Goal: Task Accomplishment & Management: Manage account settings

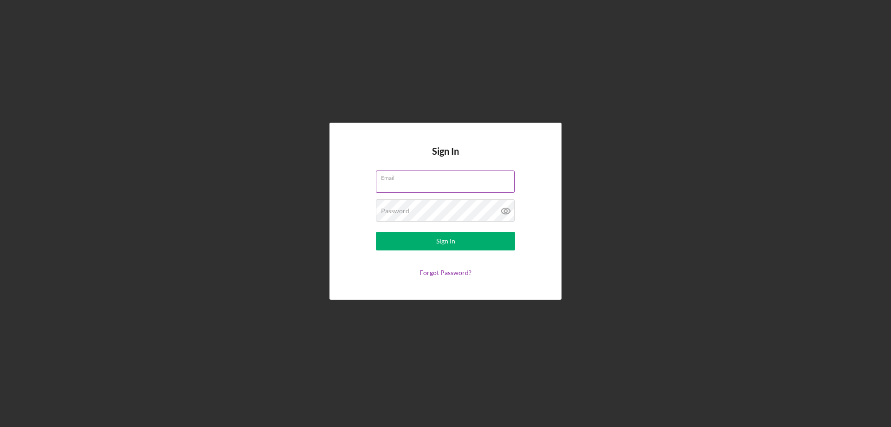
click at [400, 179] on label "Email" at bounding box center [448, 176] width 134 height 10
click at [400, 179] on input "Email" at bounding box center [445, 181] width 139 height 22
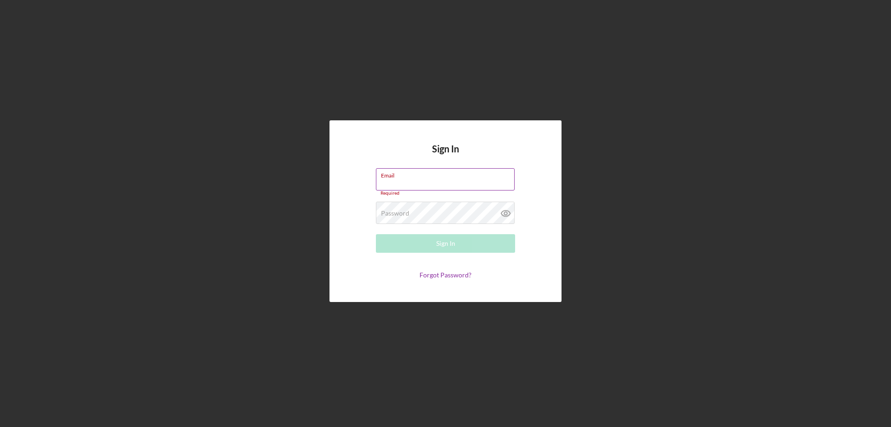
click at [436, 181] on input "Email" at bounding box center [445, 179] width 139 height 22
type input "[EMAIL_ADDRESS][DOMAIN_NAME]"
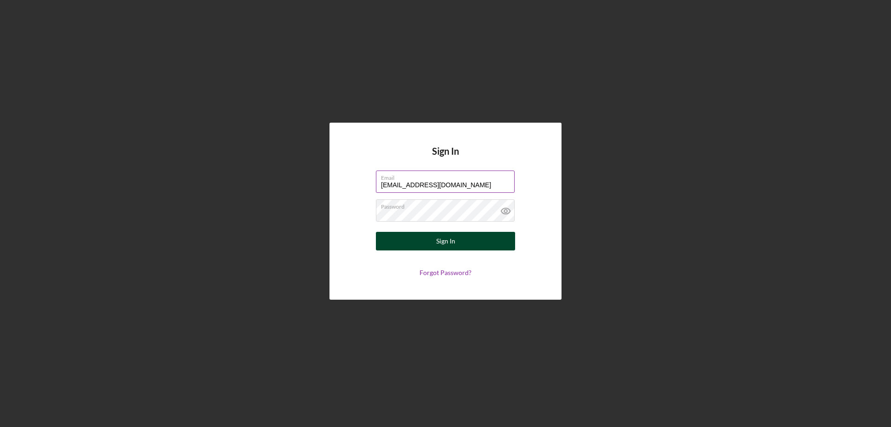
click at [447, 242] on div "Sign In" at bounding box center [445, 241] width 19 height 19
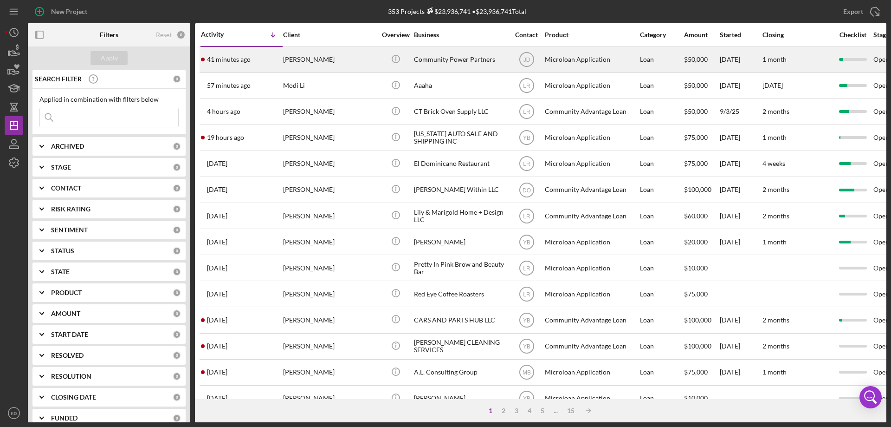
click at [456, 60] on div "Community Power Partners" at bounding box center [460, 59] width 93 height 25
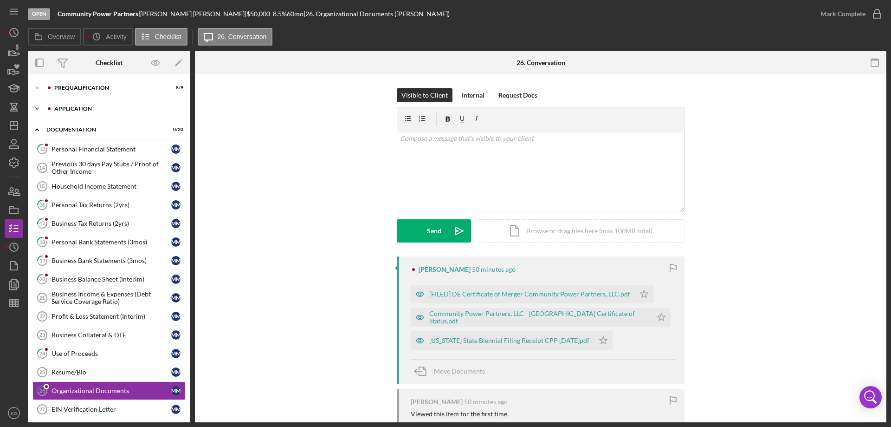
click at [63, 105] on div "Icon/Expander Application 1 / 6" at bounding box center [109, 108] width 162 height 19
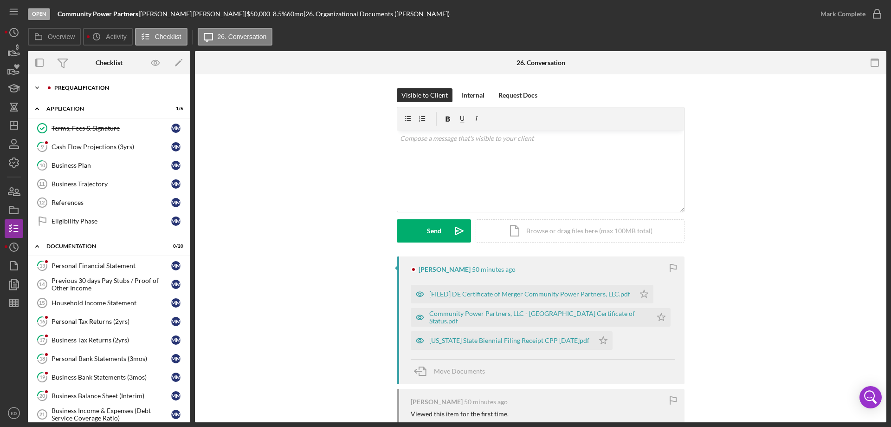
click at [38, 90] on icon "Icon/Expander" at bounding box center [37, 87] width 19 height 19
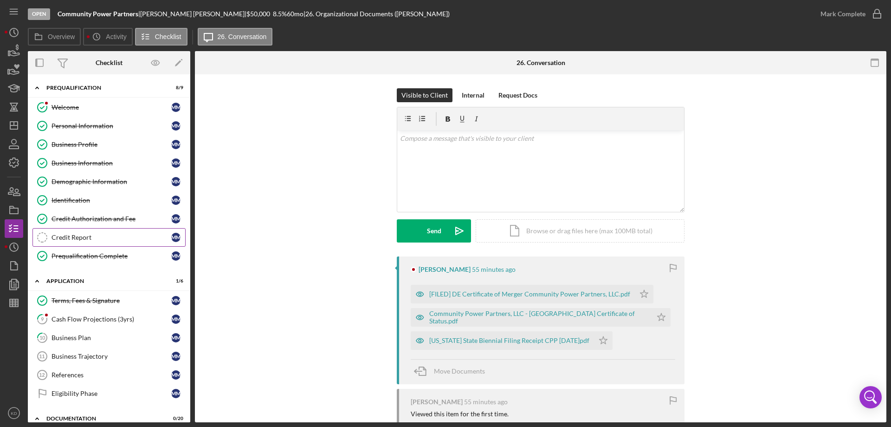
click at [89, 235] on div "Credit Report" at bounding box center [112, 236] width 120 height 7
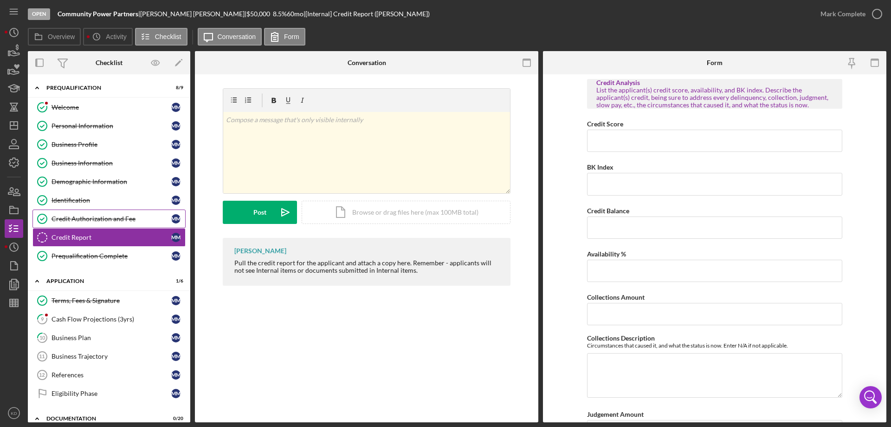
click at [78, 221] on div "Credit Authorization and Fee" at bounding box center [112, 218] width 120 height 7
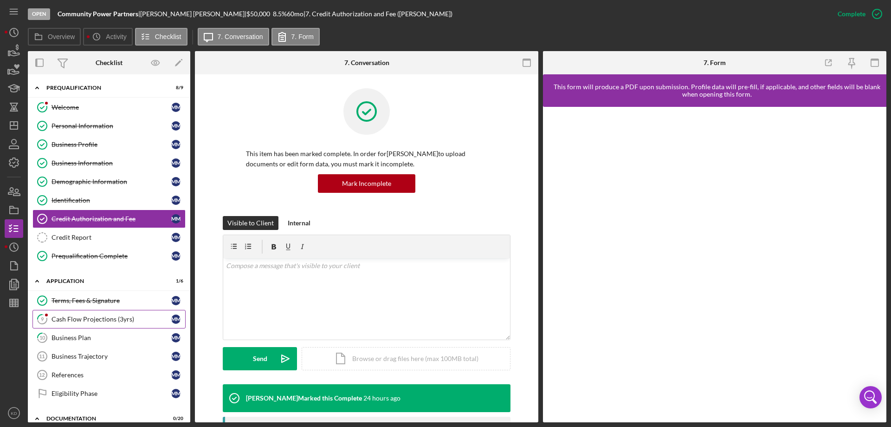
click at [89, 319] on div "Cash Flow Projections (3yrs)" at bounding box center [112, 318] width 120 height 7
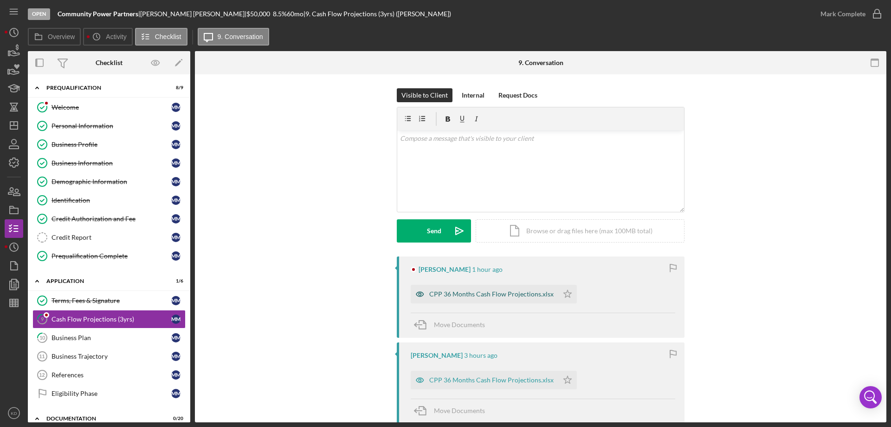
click at [510, 295] on div "CPP 36 Months Cash Flow Projections.xlsx" at bounding box center [491, 293] width 124 height 7
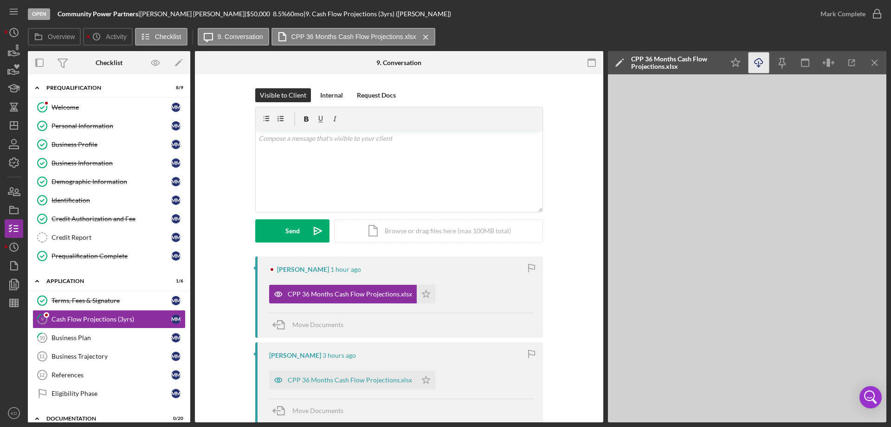
click at [760, 61] on icon "Icon/Download" at bounding box center [759, 62] width 21 height 21
click at [75, 338] on div "Business Plan" at bounding box center [112, 337] width 120 height 7
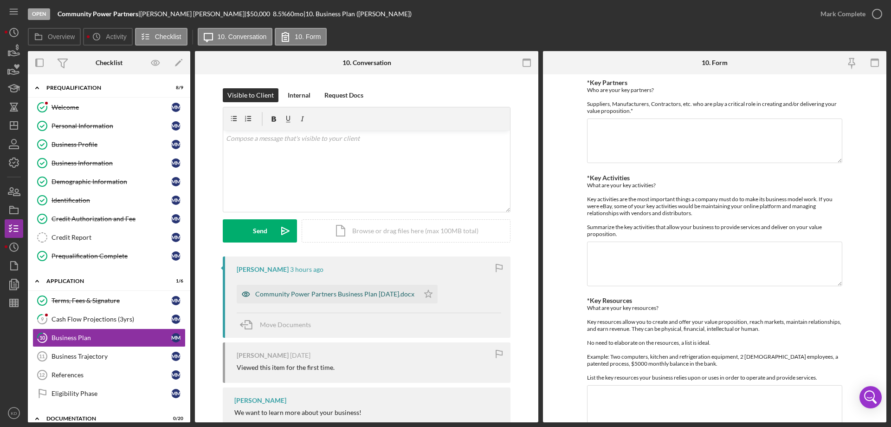
click at [358, 292] on div "Community Power Partners Business Plan [DATE].docx" at bounding box center [334, 293] width 159 height 7
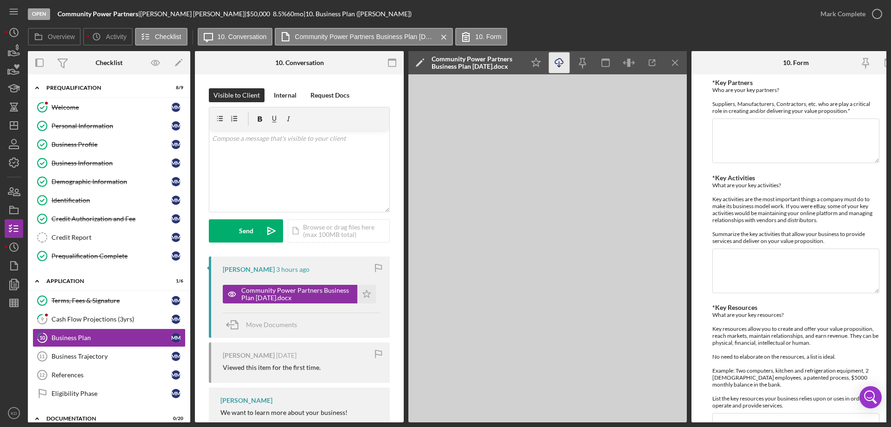
click at [558, 63] on icon "Icon/Download" at bounding box center [559, 62] width 21 height 21
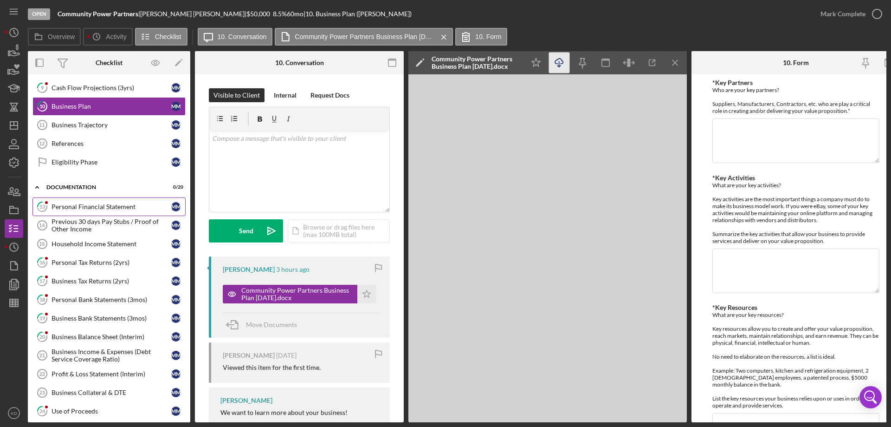
scroll to position [232, 0]
click at [60, 208] on div "Personal Financial Statement" at bounding box center [112, 205] width 120 height 7
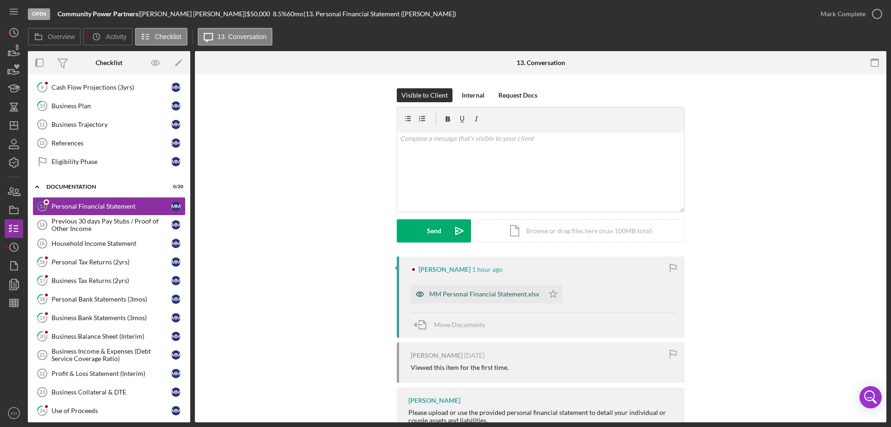
click at [477, 293] on div "MM Personal Financial Statement.xlsx" at bounding box center [484, 293] width 110 height 7
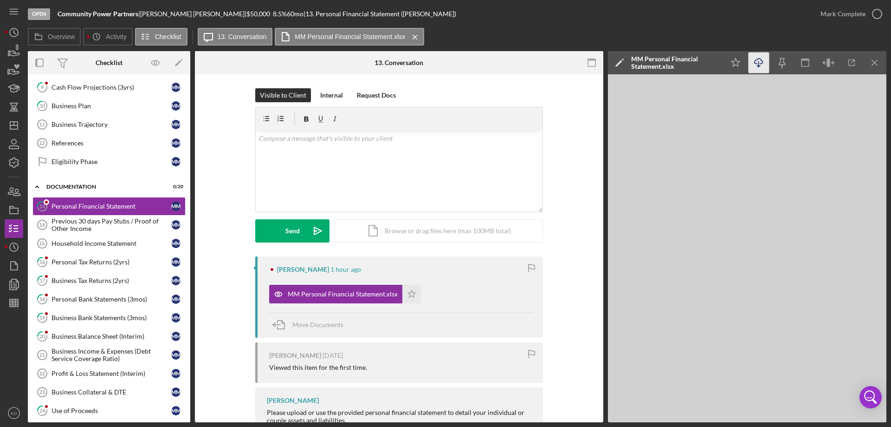
click at [757, 67] on icon "Icon/Download" at bounding box center [759, 62] width 21 height 21
click at [82, 261] on div "Personal Tax Returns (2yrs)" at bounding box center [112, 261] width 120 height 7
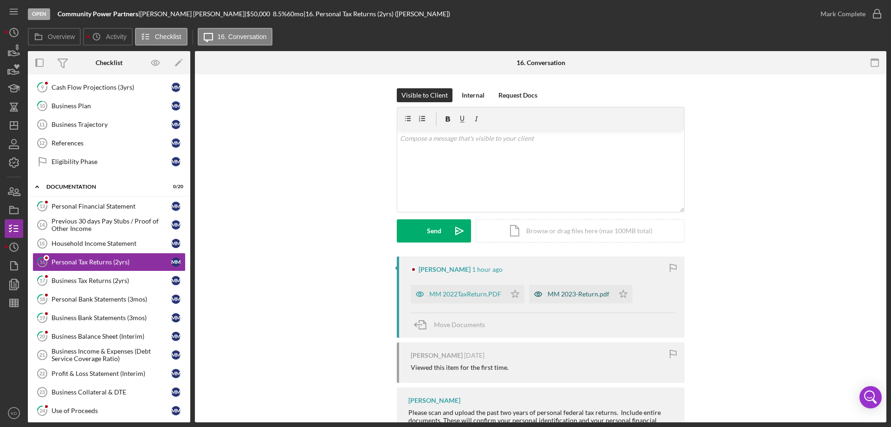
click at [578, 293] on div "MM 2023-Return.pdf" at bounding box center [579, 293] width 62 height 7
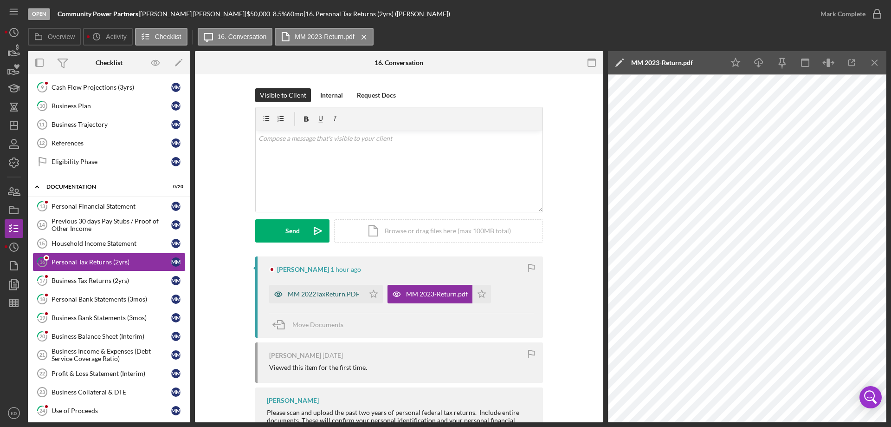
click at [314, 292] on div "MM 2022TaxReturn.PDF" at bounding box center [324, 293] width 72 height 7
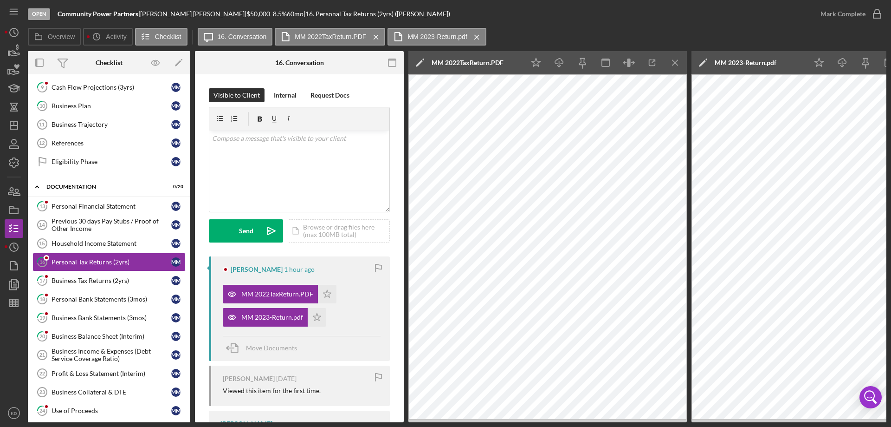
drag, startPoint x: 401, startPoint y: 328, endPoint x: 392, endPoint y: 369, distance: 41.3
click at [392, 369] on div "Visible to Client Internal Request Docs v Color teal Color pink Remove color Ad…" at bounding box center [299, 283] width 209 height 418
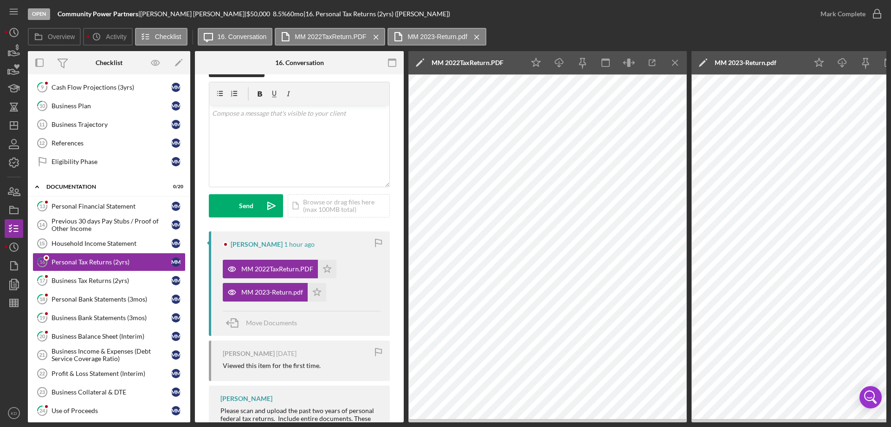
scroll to position [22, 0]
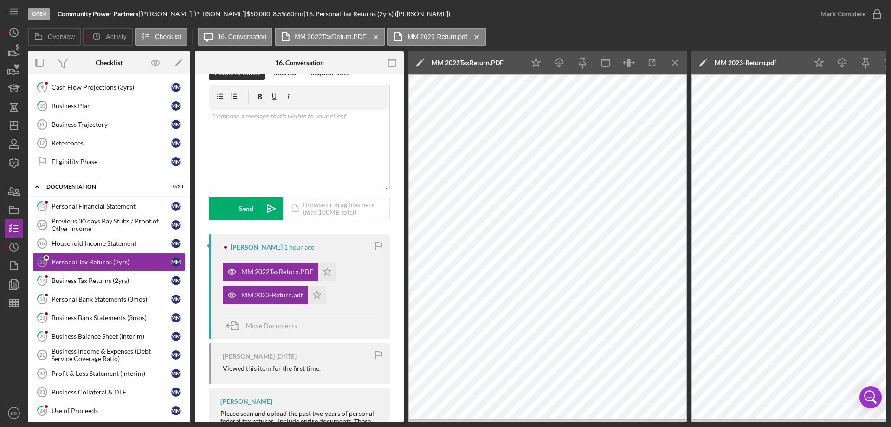
click at [365, 304] on div "[PERSON_NAME] 1 hour ago MM 2022TaxReturn.PDF Icon/Star MM 2023-Return.pdf Icon…" at bounding box center [299, 286] width 181 height 104
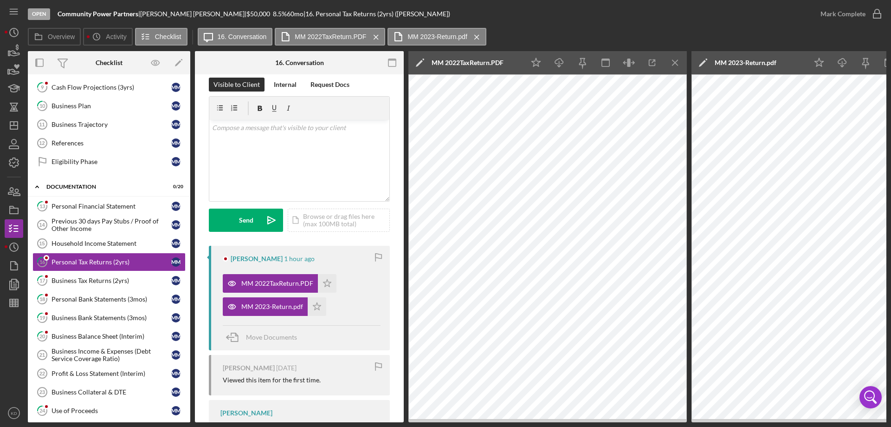
scroll to position [0, 0]
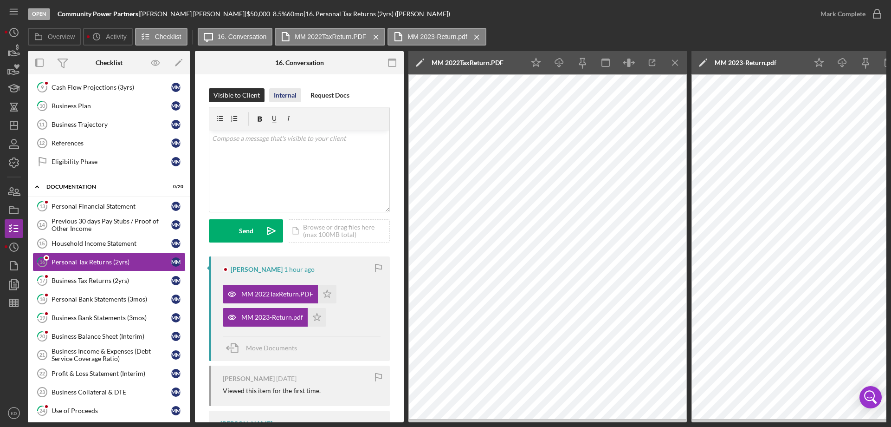
click at [285, 92] on div "Internal" at bounding box center [285, 95] width 23 height 14
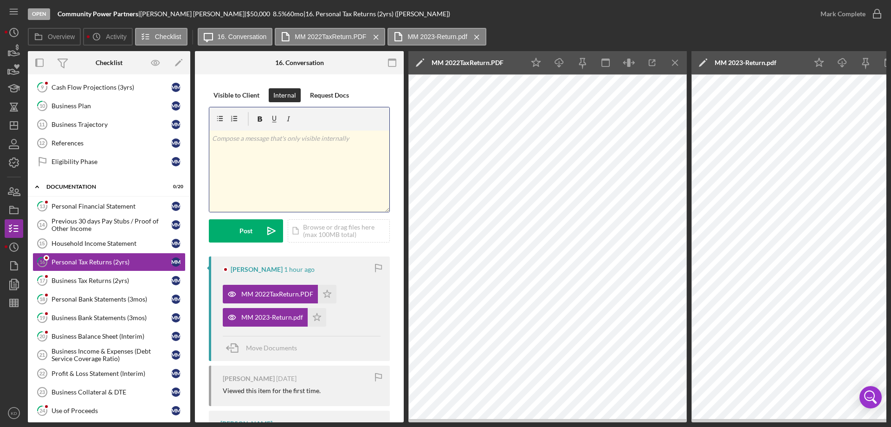
click at [232, 145] on div "v Color teal Color pink Remove color Add row above Add row below Add column bef…" at bounding box center [299, 170] width 180 height 81
click at [99, 279] on div "Business Tax Returns (2yrs)" at bounding box center [112, 280] width 120 height 7
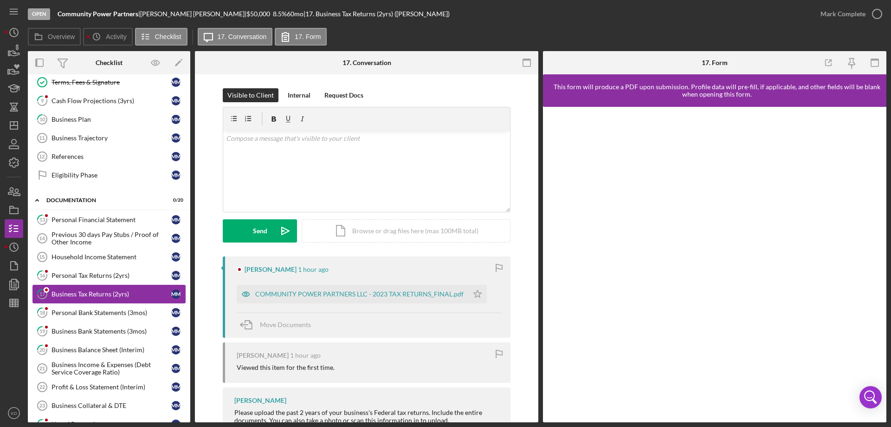
scroll to position [218, 0]
click at [84, 277] on div "Personal Tax Returns (2yrs)" at bounding box center [112, 275] width 120 height 7
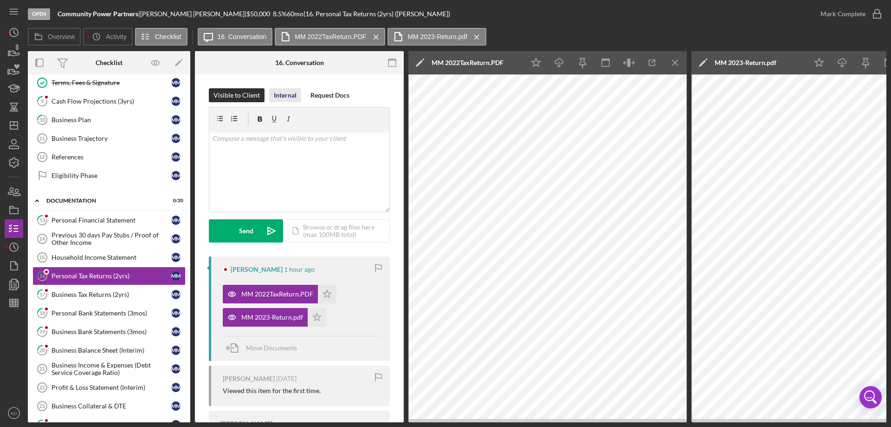
click at [283, 97] on div "Internal" at bounding box center [285, 95] width 23 height 14
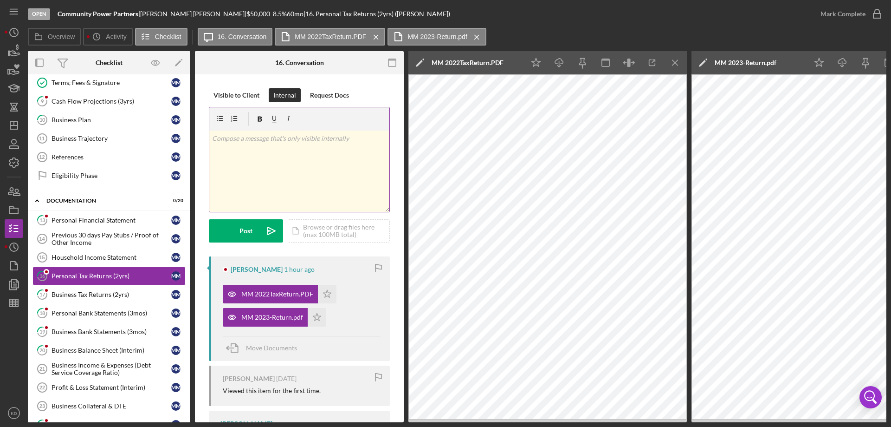
click at [248, 144] on div "v Color teal Color pink Remove color Add row above Add row below Add column bef…" at bounding box center [299, 170] width 180 height 81
click at [320, 150] on p "Can you ask the client to submit his persoanl & business 2024 tax returns. If h…" at bounding box center [299, 161] width 175 height 31
click at [340, 153] on p "Can you ask the client to submit his personals & business 2024 tax returns. If …" at bounding box center [299, 161] width 175 height 31
click at [267, 174] on p "Can you ask the client to submit his personal & business 2024 tax returns. If h…" at bounding box center [299, 161] width 175 height 31
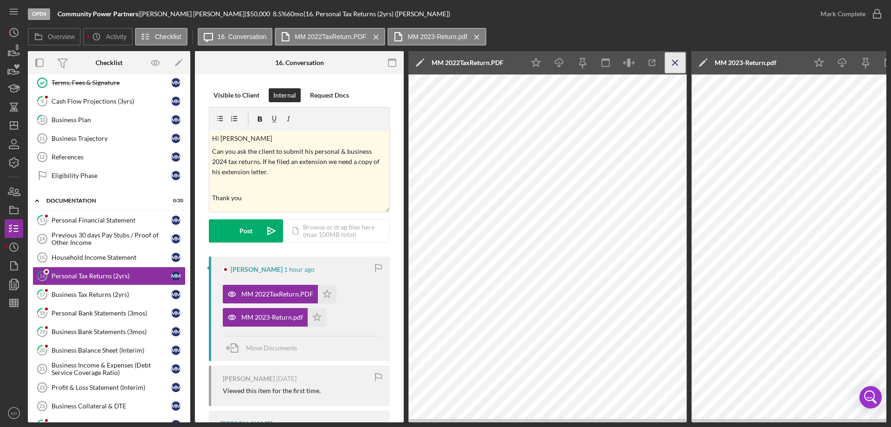
click at [673, 64] on line "button" at bounding box center [675, 62] width 5 height 5
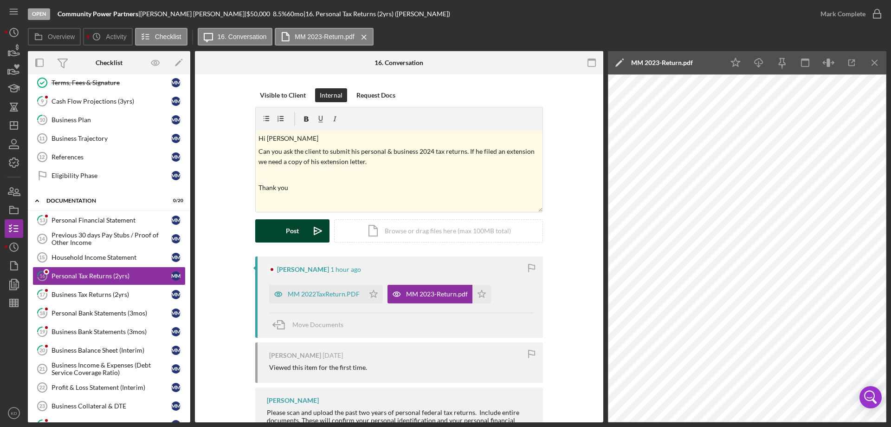
click at [298, 233] on button "Post Icon/icon-invite-send" at bounding box center [292, 230] width 74 height 23
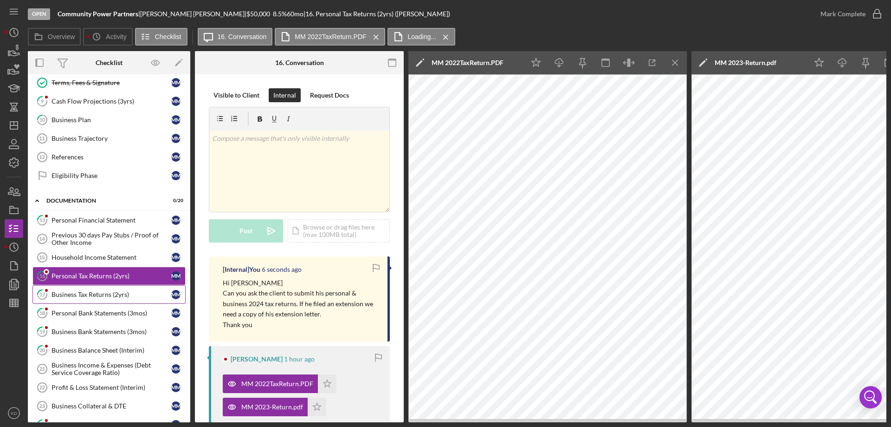
click at [106, 292] on div "Business Tax Returns (2yrs)" at bounding box center [112, 294] width 120 height 7
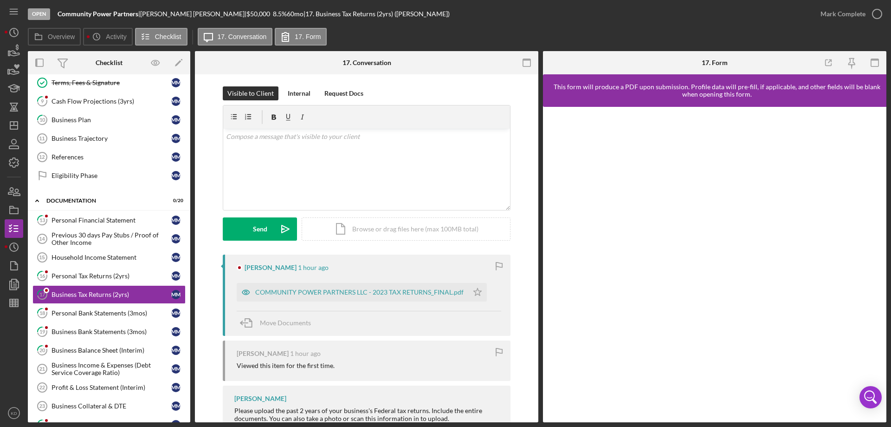
scroll to position [1, 0]
click at [271, 289] on div "COMMUNITY POWER PARTNERS LLC - 2023 TAX RETURNS_FINAL.pdf" at bounding box center [359, 292] width 208 height 7
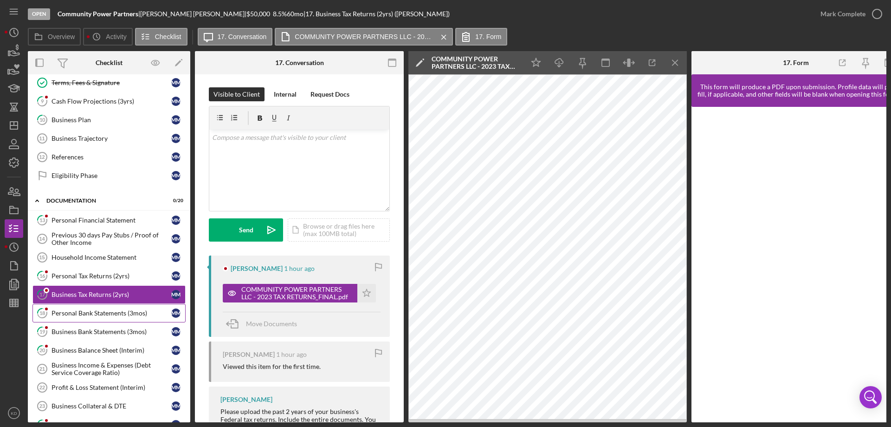
click at [97, 313] on div "Personal Bank Statements (3mos)" at bounding box center [112, 312] width 120 height 7
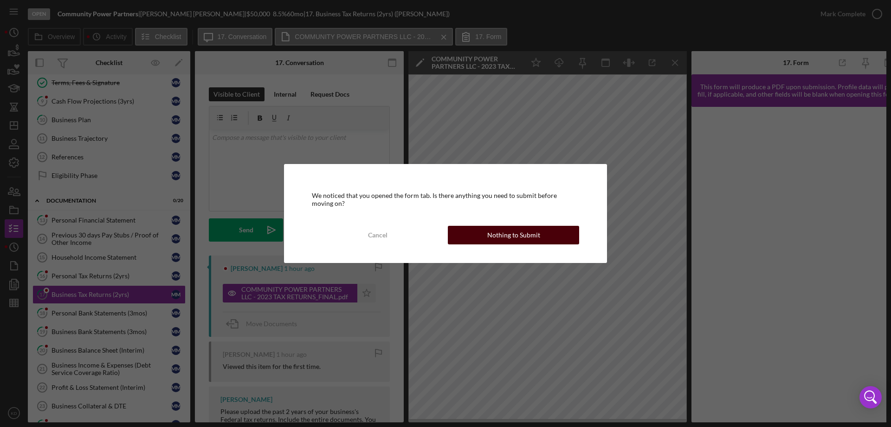
click at [550, 236] on button "Nothing to Submit" at bounding box center [513, 235] width 131 height 19
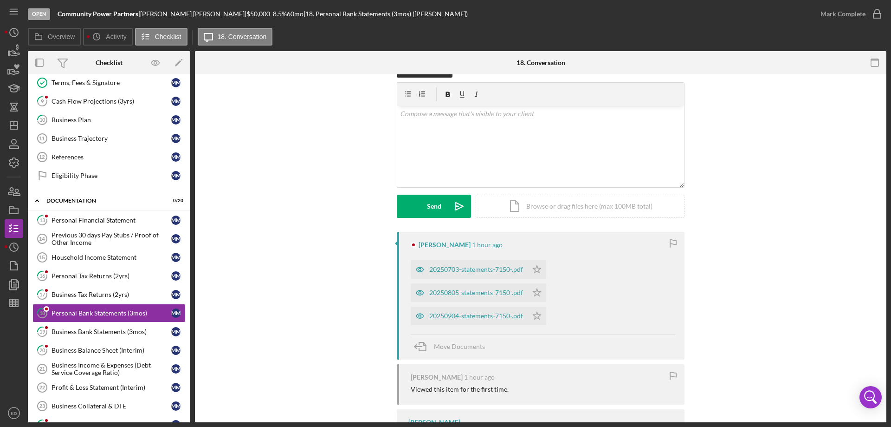
scroll to position [24, 0]
click at [456, 270] on div "20250703-statements-7150-.pdf" at bounding box center [476, 269] width 94 height 7
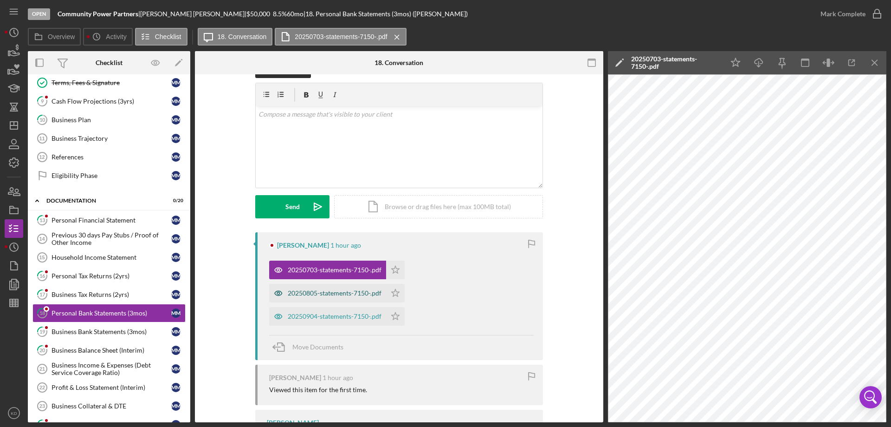
click at [328, 291] on div "20250805-statements-7150-.pdf" at bounding box center [335, 292] width 94 height 7
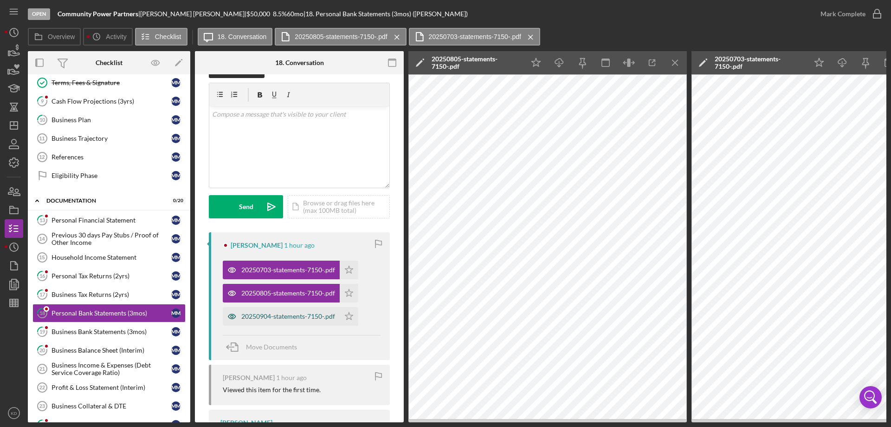
click at [295, 318] on div "20250904-statements-7150-.pdf" at bounding box center [288, 315] width 94 height 7
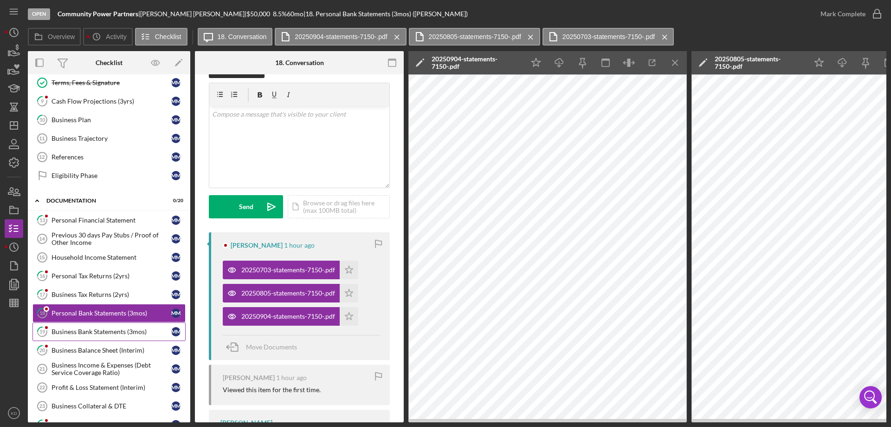
click at [104, 330] on div "Business Bank Statements (3mos)" at bounding box center [112, 331] width 120 height 7
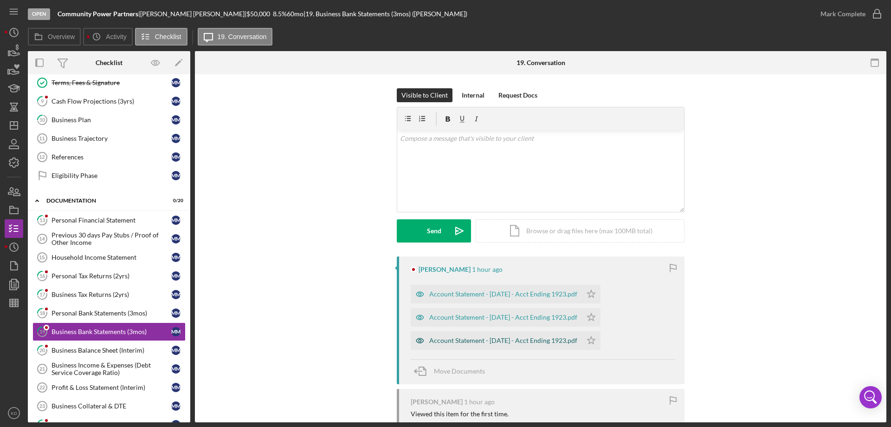
click at [494, 339] on div "Account Statement - [DATE] - Acct Ending 1923.pdf" at bounding box center [503, 340] width 148 height 7
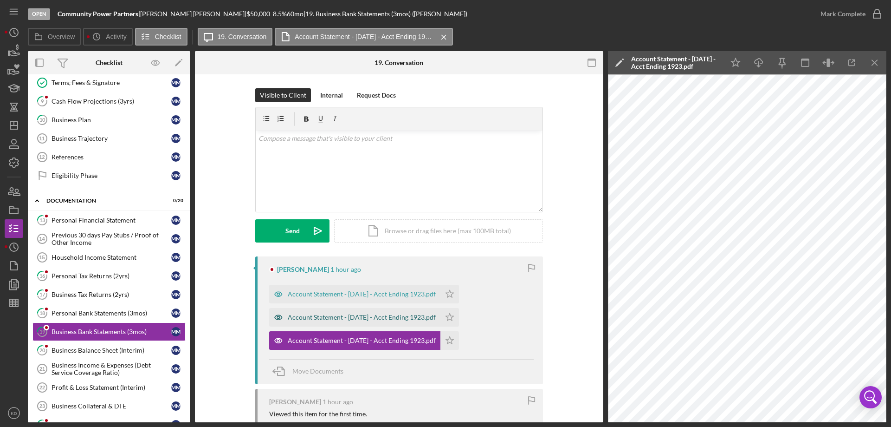
click at [363, 319] on div "Account Statement - [DATE] - Acct Ending 1923.pdf" at bounding box center [362, 316] width 148 height 7
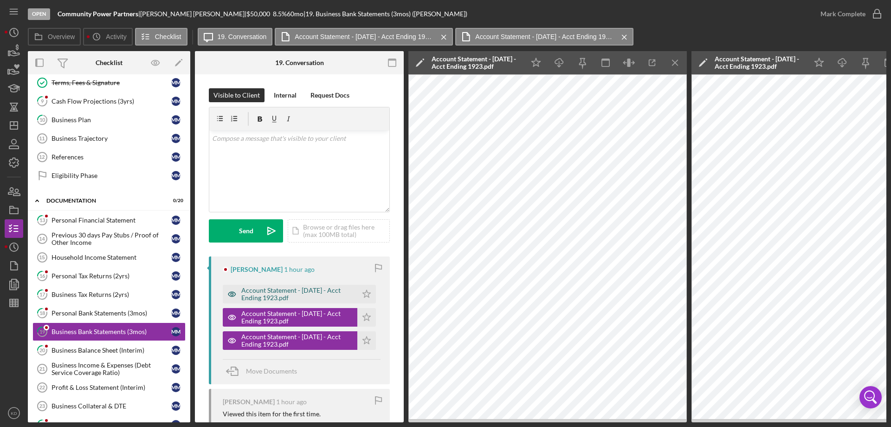
click at [281, 291] on div "Account Statement - [DATE] - Acct Ending 1923.pdf" at bounding box center [296, 293] width 111 height 15
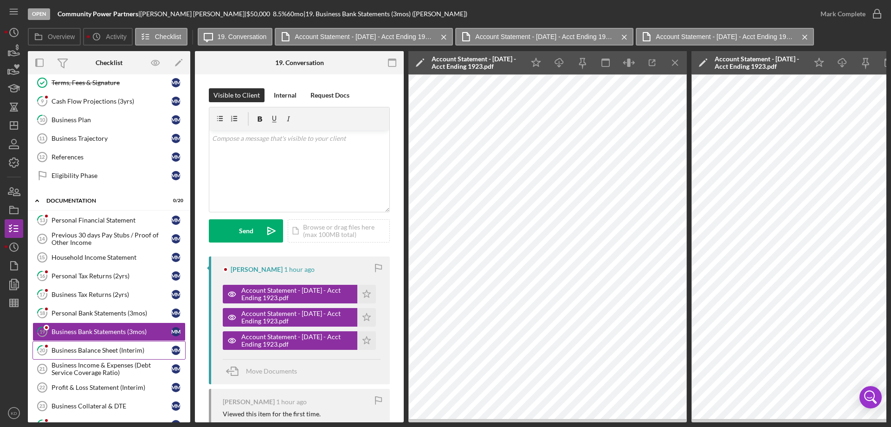
click at [103, 349] on div "Business Balance Sheet (Interim)" at bounding box center [112, 349] width 120 height 7
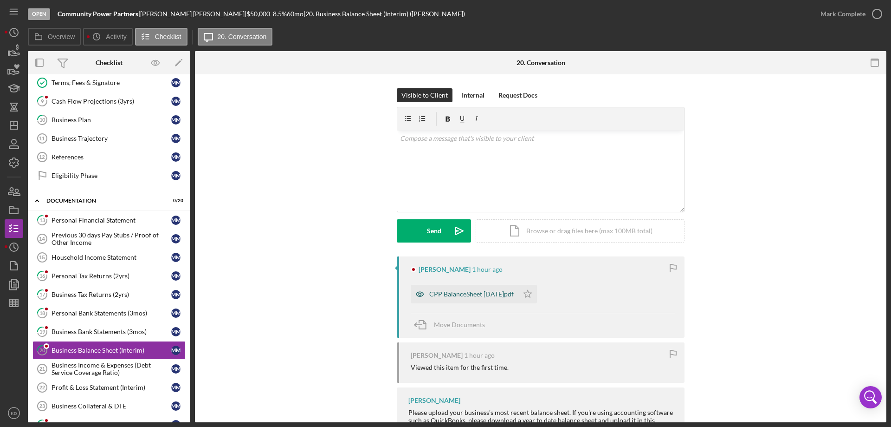
click at [431, 294] on div "CPP BalanceSheet [DATE]pdf" at bounding box center [471, 293] width 84 height 7
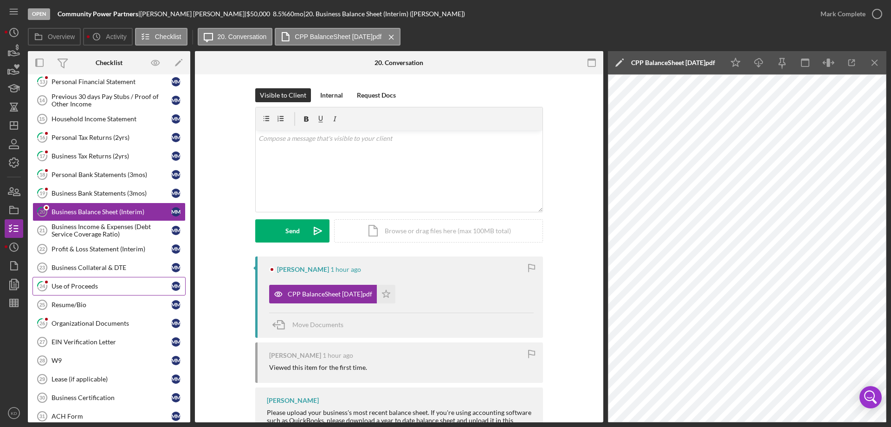
scroll to position [356, 0]
click at [62, 284] on div "Use of Proceeds" at bounding box center [112, 285] width 120 height 7
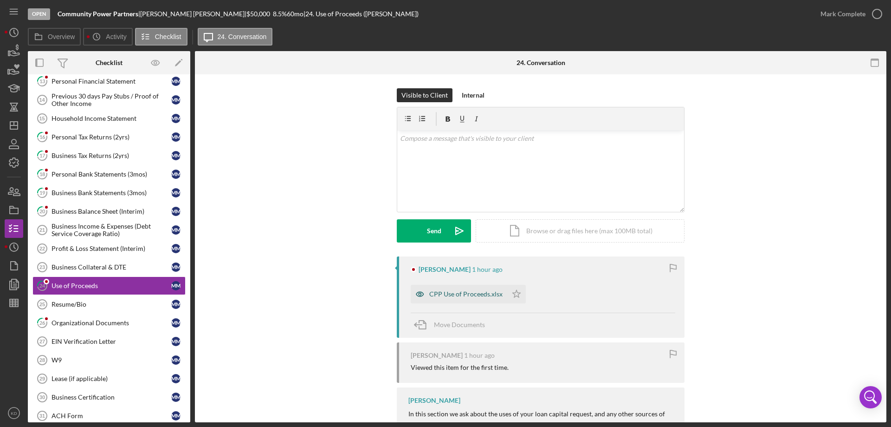
click at [471, 295] on div "CPP Use of Proceeds.xlsx" at bounding box center [465, 293] width 73 height 7
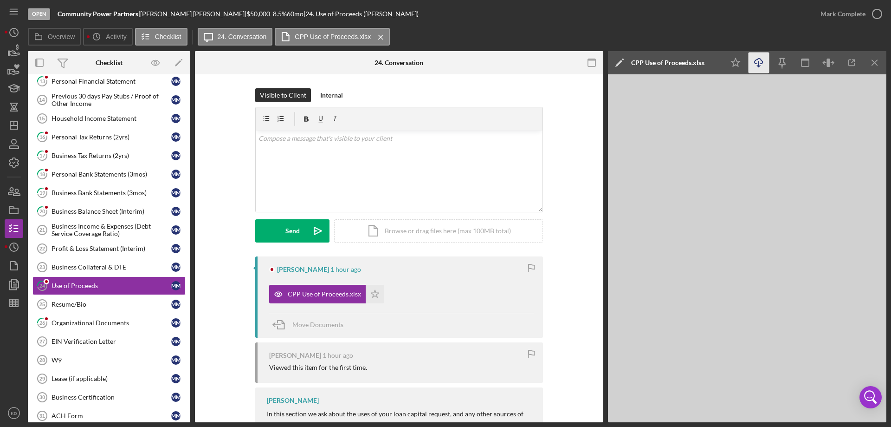
click at [763, 72] on icon "Icon/Download" at bounding box center [759, 62] width 21 height 21
click at [93, 323] on div "Organizational Documents" at bounding box center [112, 322] width 120 height 7
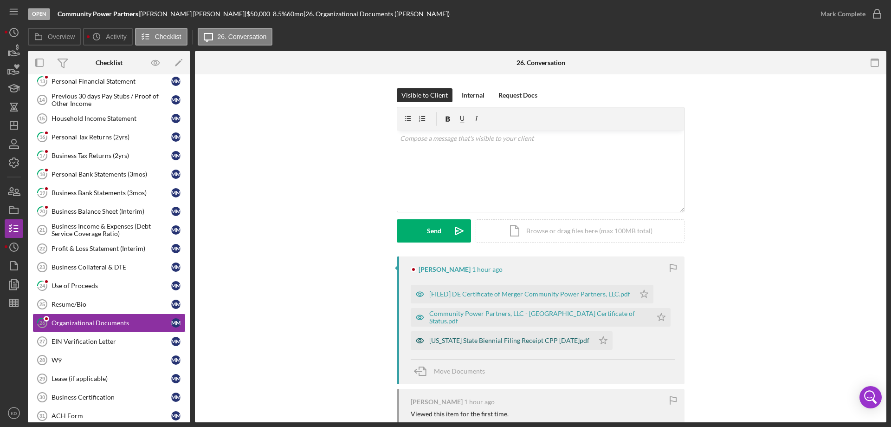
click at [457, 338] on div "[US_STATE] State Biennial Filing Receipt CPP [DATE]pdf" at bounding box center [509, 340] width 160 height 7
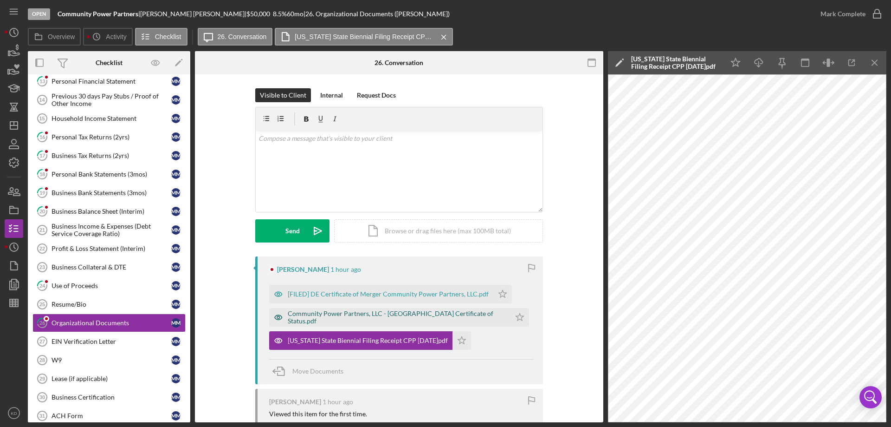
click at [347, 317] on div "Community Power Partners, LLC - [GEOGRAPHIC_DATA] Certificate of Status.pdf" at bounding box center [397, 317] width 218 height 15
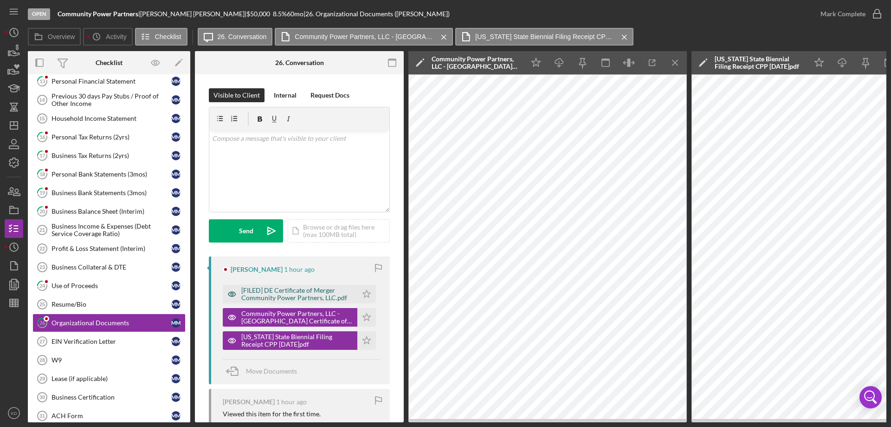
click at [273, 294] on div "[FILED] DE Certificate of Merger Community Power Partners, LLC.pdf" at bounding box center [296, 293] width 111 height 15
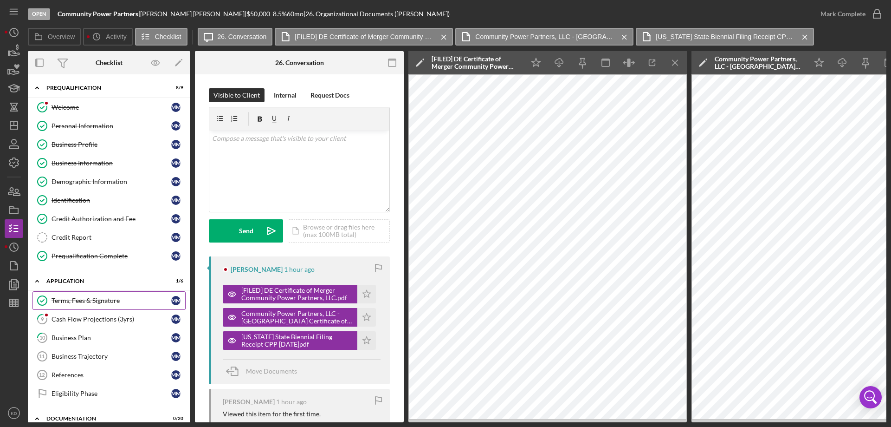
click at [87, 301] on div "Terms, Fees & Signature" at bounding box center [112, 300] width 120 height 7
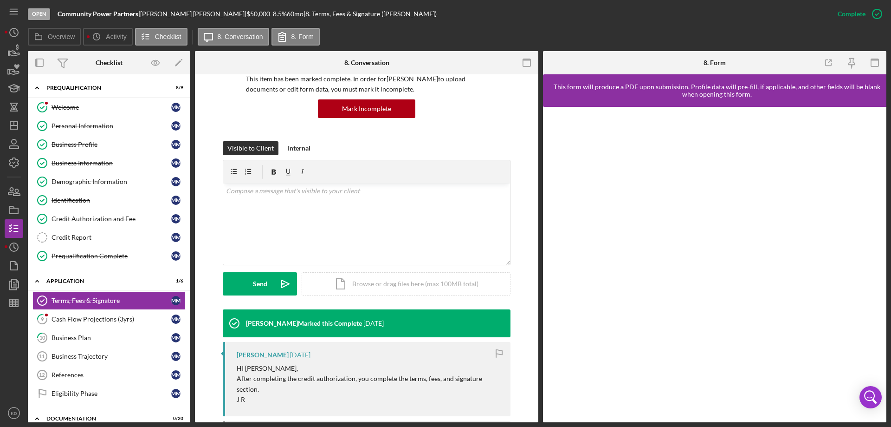
scroll to position [74, 0]
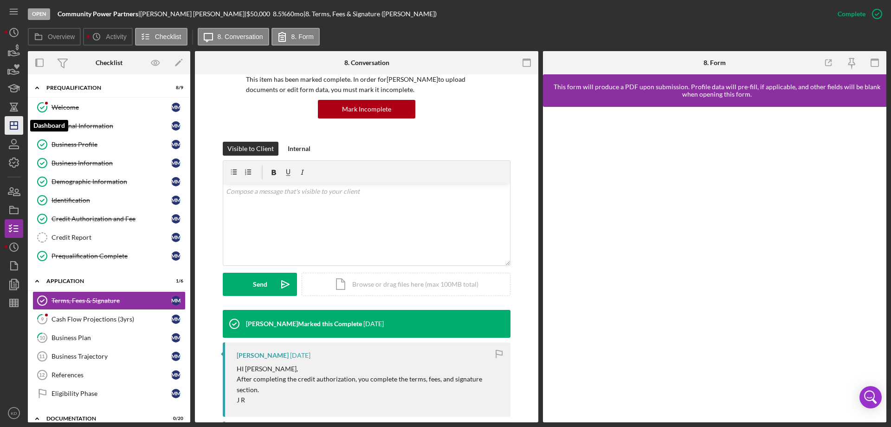
click at [18, 124] on polygon "button" at bounding box center [13, 125] width 7 height 7
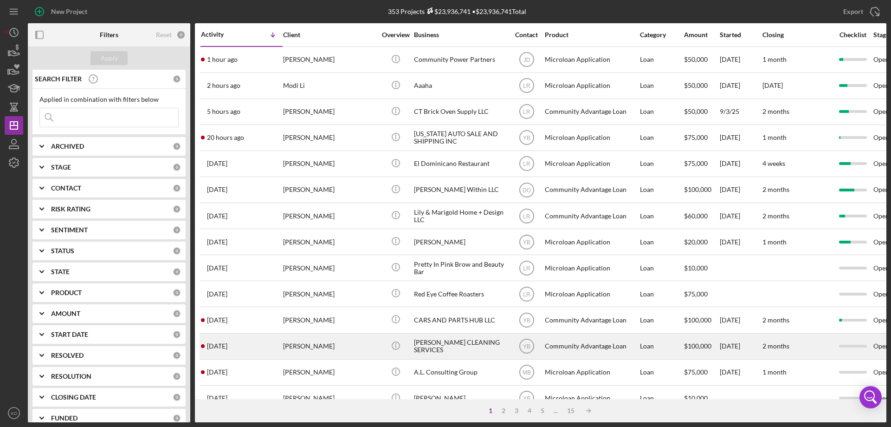
click at [298, 344] on div "[PERSON_NAME]" at bounding box center [329, 346] width 93 height 25
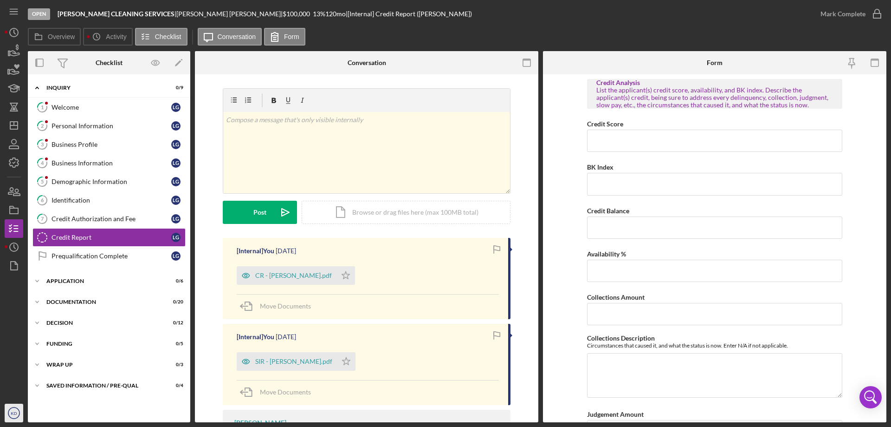
click at [13, 413] on text "KD" at bounding box center [14, 412] width 6 height 5
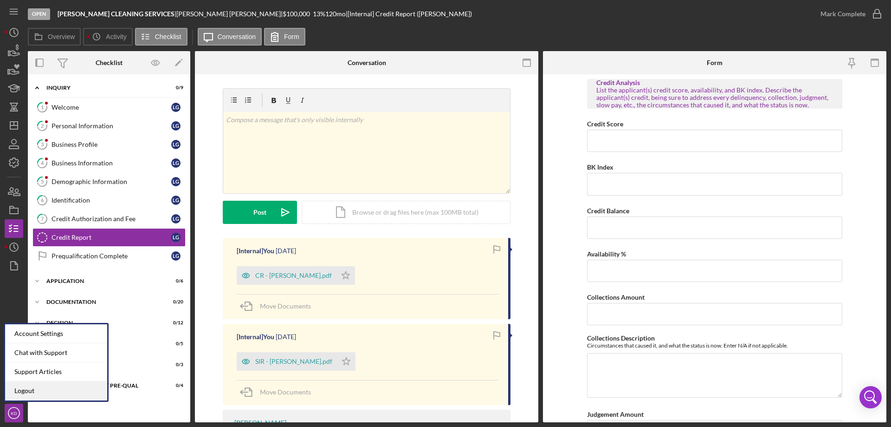
click at [26, 388] on link "Logout" at bounding box center [56, 390] width 102 height 19
